Goal: Check status: Check status

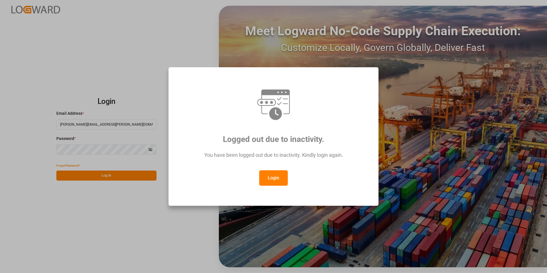
click at [272, 180] on button "Login" at bounding box center [273, 177] width 29 height 15
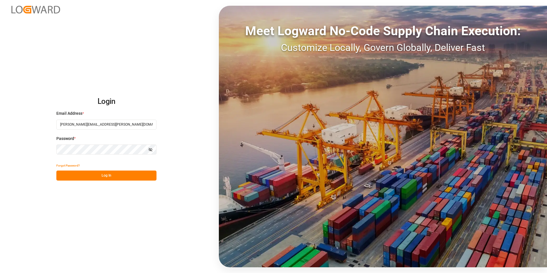
click at [135, 179] on button "Log In" at bounding box center [106, 176] width 100 height 10
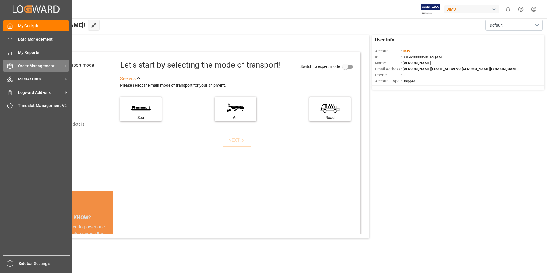
click at [27, 69] on span "Order Management" at bounding box center [40, 66] width 45 height 6
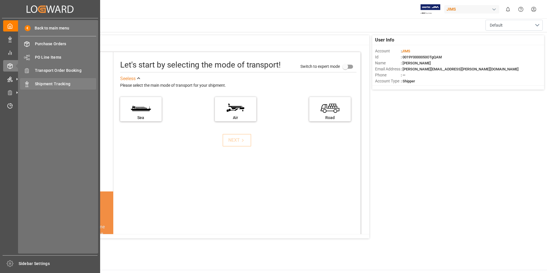
click at [58, 84] on span "Shipment Tracking" at bounding box center [66, 84] width 62 height 6
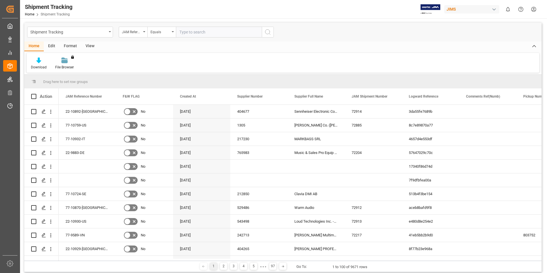
click at [190, 32] on input "text" at bounding box center [219, 32] width 86 height 11
type input "77-10737-us"
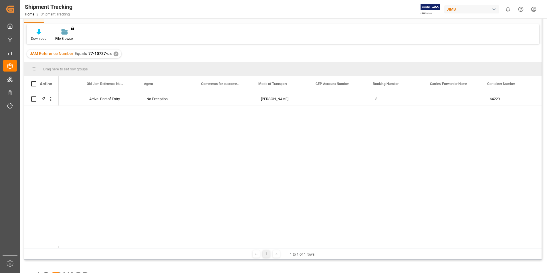
scroll to position [0, 729]
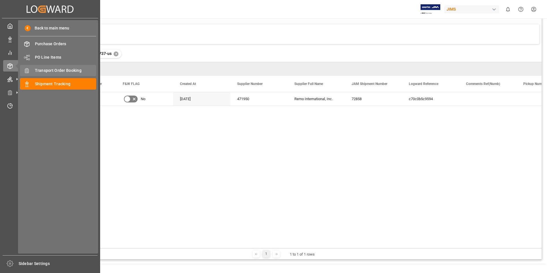
click at [62, 74] on span "Transport Order Booking" at bounding box center [66, 71] width 62 height 6
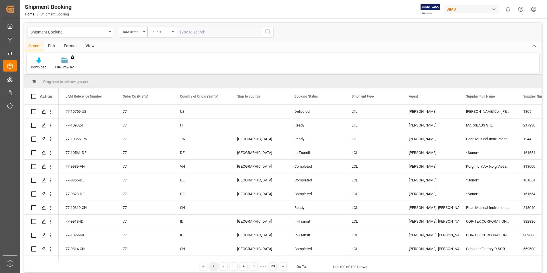
click at [189, 32] on input "text" at bounding box center [219, 32] width 86 height 11
type input "77-10737-us"
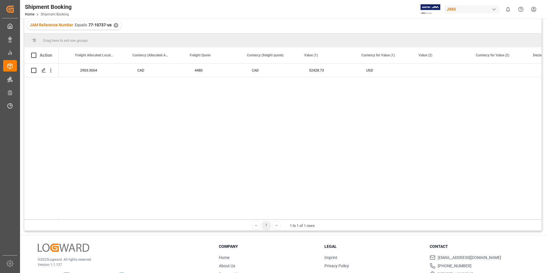
scroll to position [0, 1192]
